Goal: Navigation & Orientation: Find specific page/section

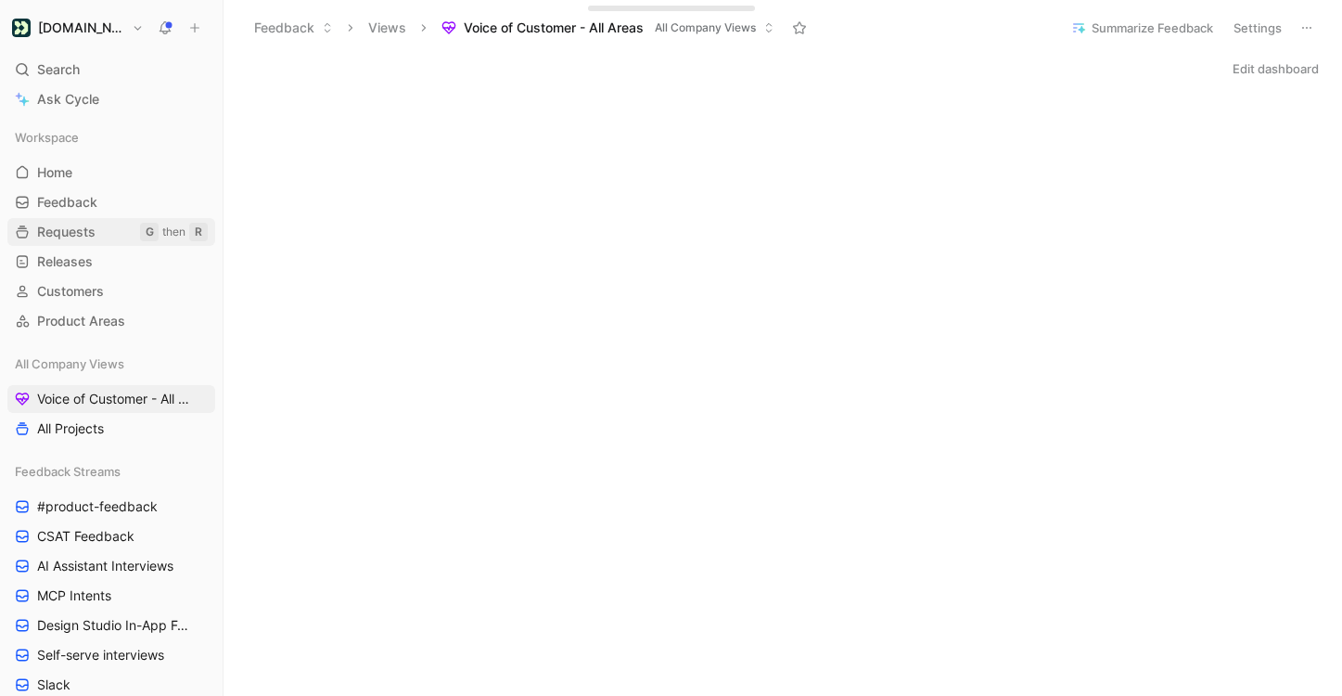
click at [88, 232] on span "Requests" at bounding box center [66, 232] width 58 height 19
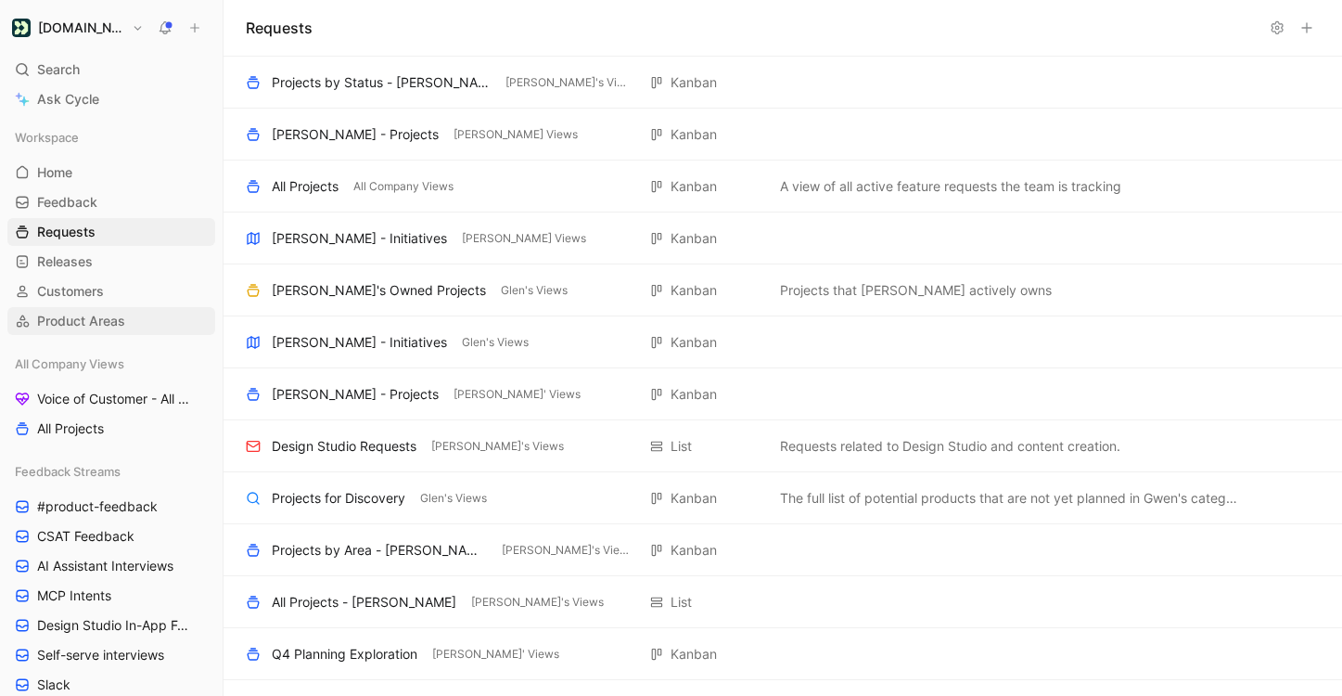
click at [120, 326] on span "Product Areas" at bounding box center [81, 321] width 88 height 19
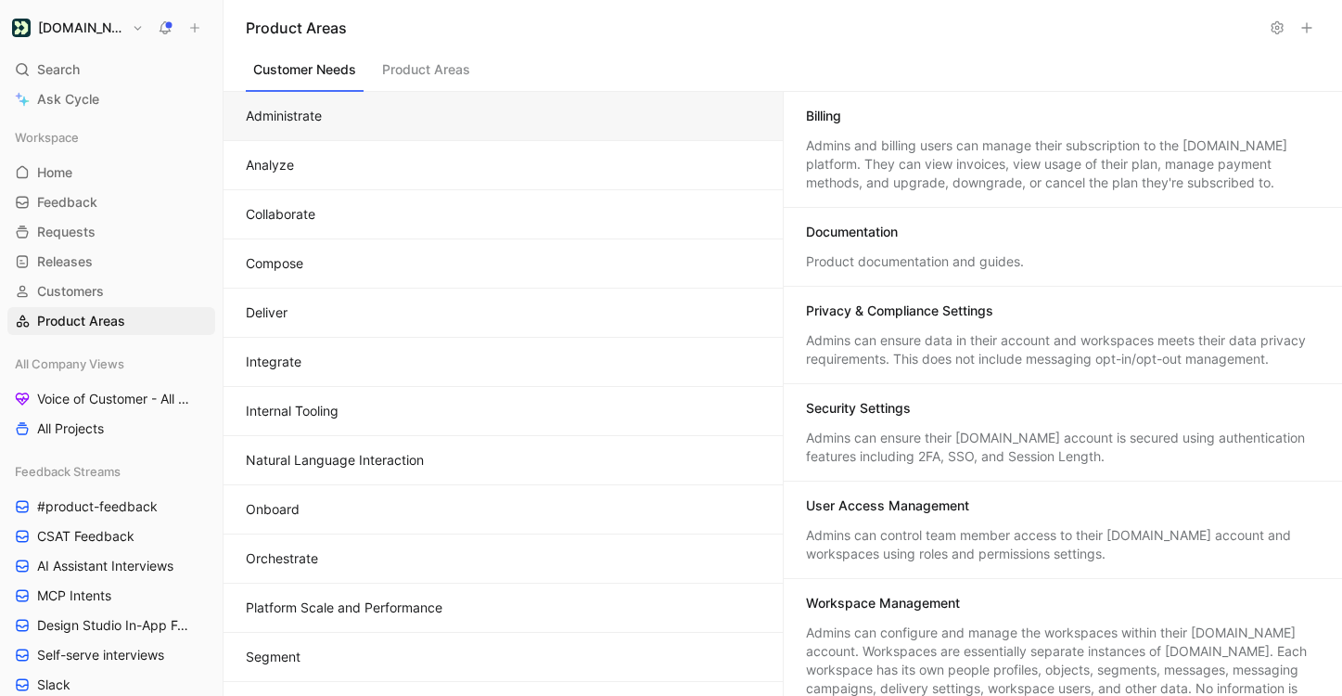
scroll to position [233, 0]
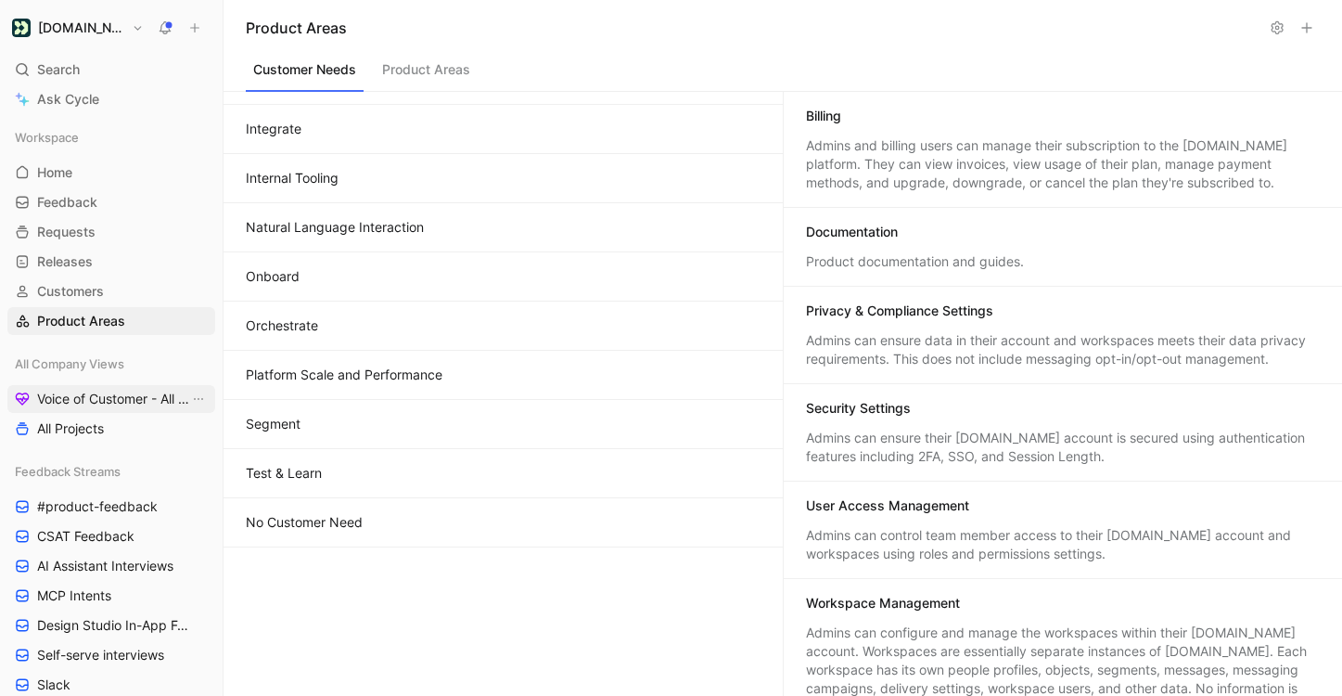
click at [109, 409] on link "Voice of Customer - All Areas" at bounding box center [111, 399] width 208 height 28
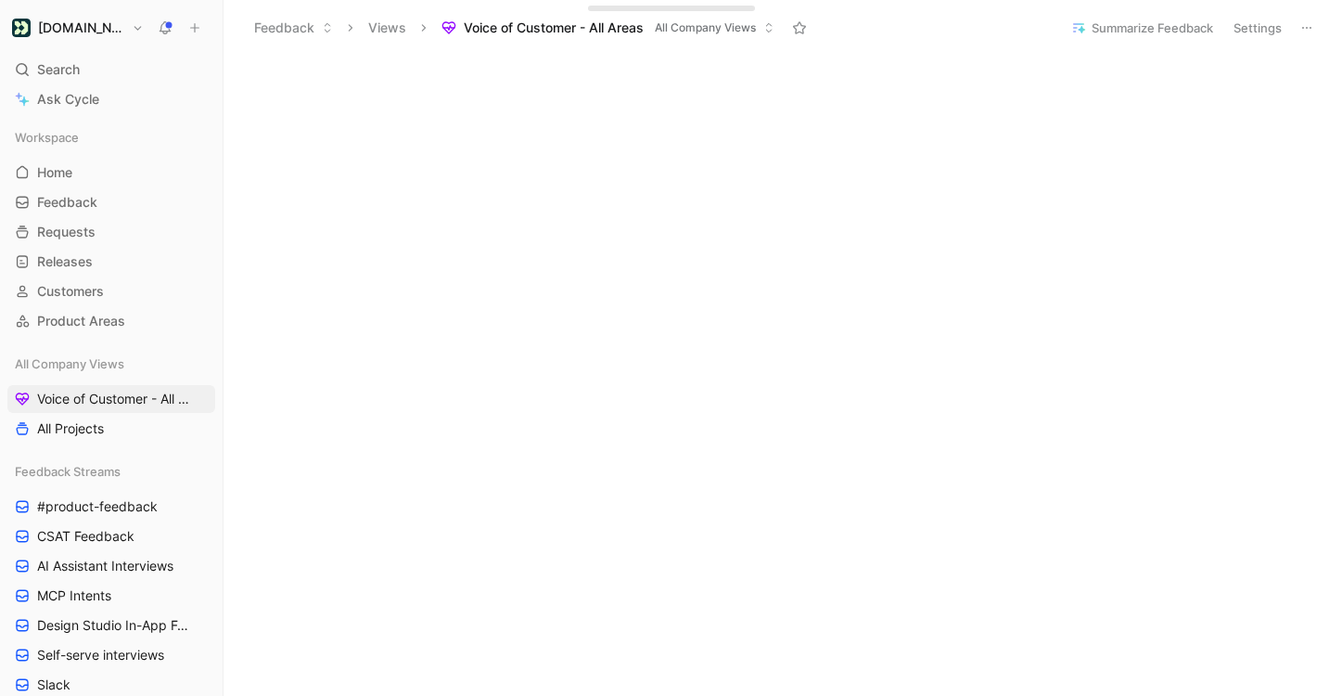
scroll to position [57, 0]
